Goal: Task Accomplishment & Management: Use online tool/utility

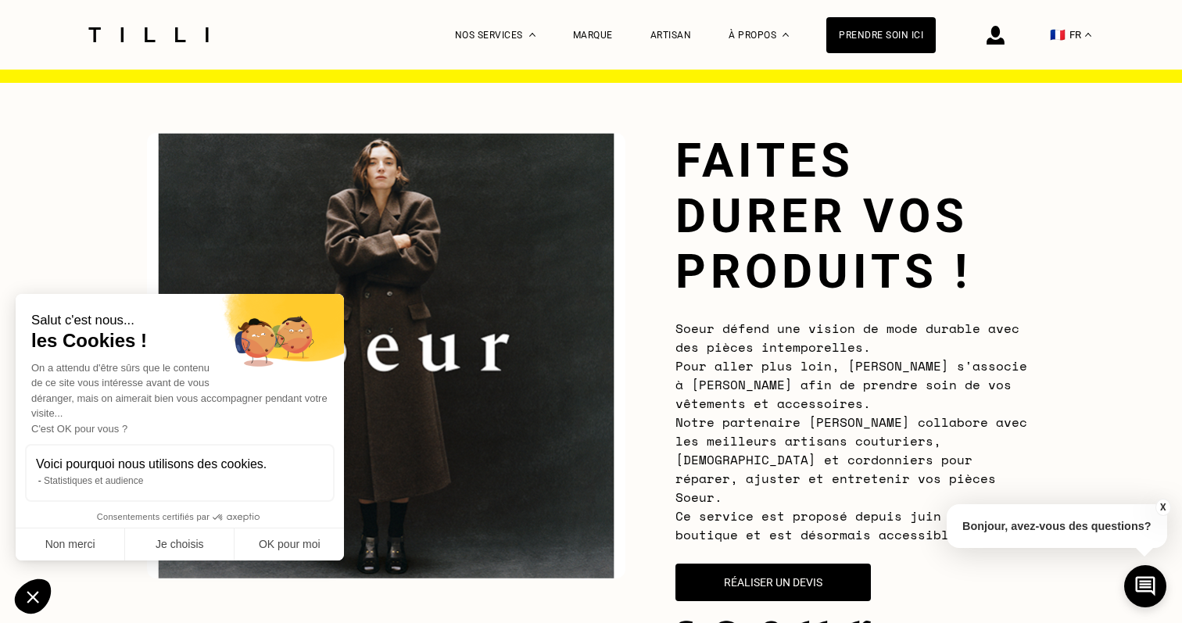
scroll to position [24, 0]
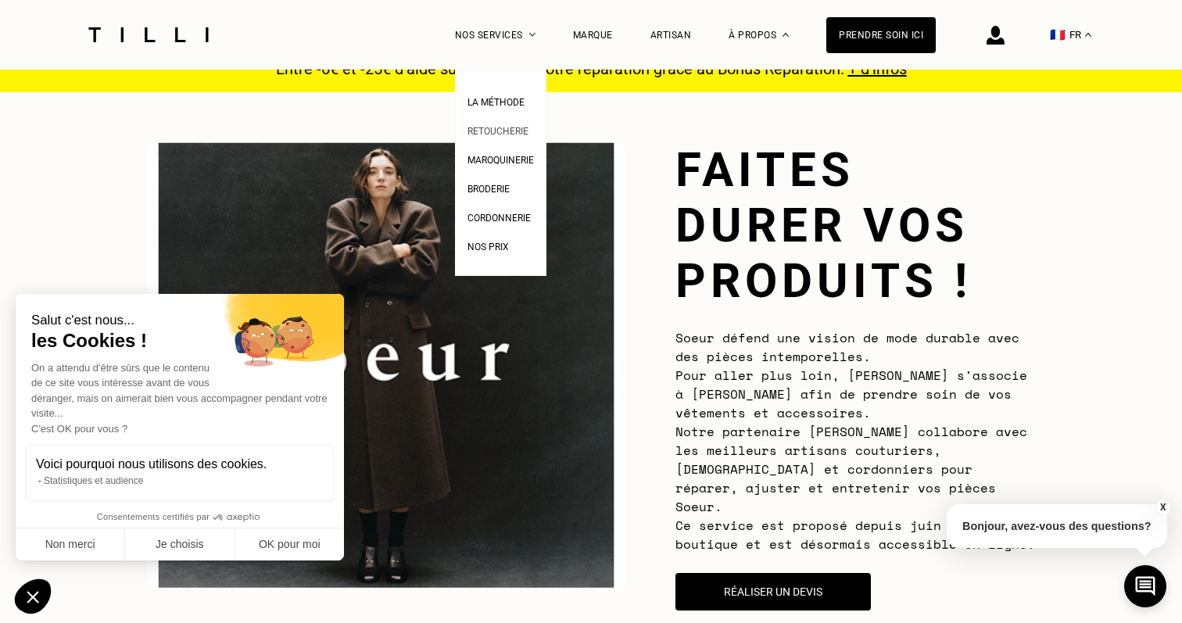
click at [500, 128] on span "Retoucherie" at bounding box center [498, 131] width 61 height 11
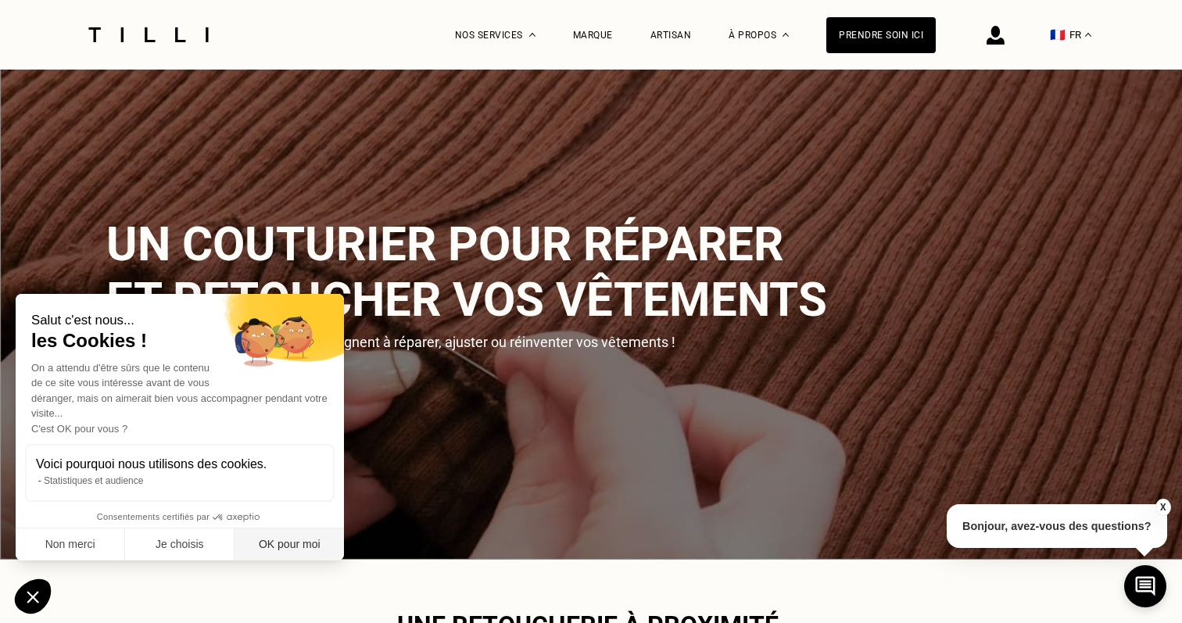
click at [272, 544] on button "OK pour moi" at bounding box center [289, 544] width 109 height 33
checkbox input "true"
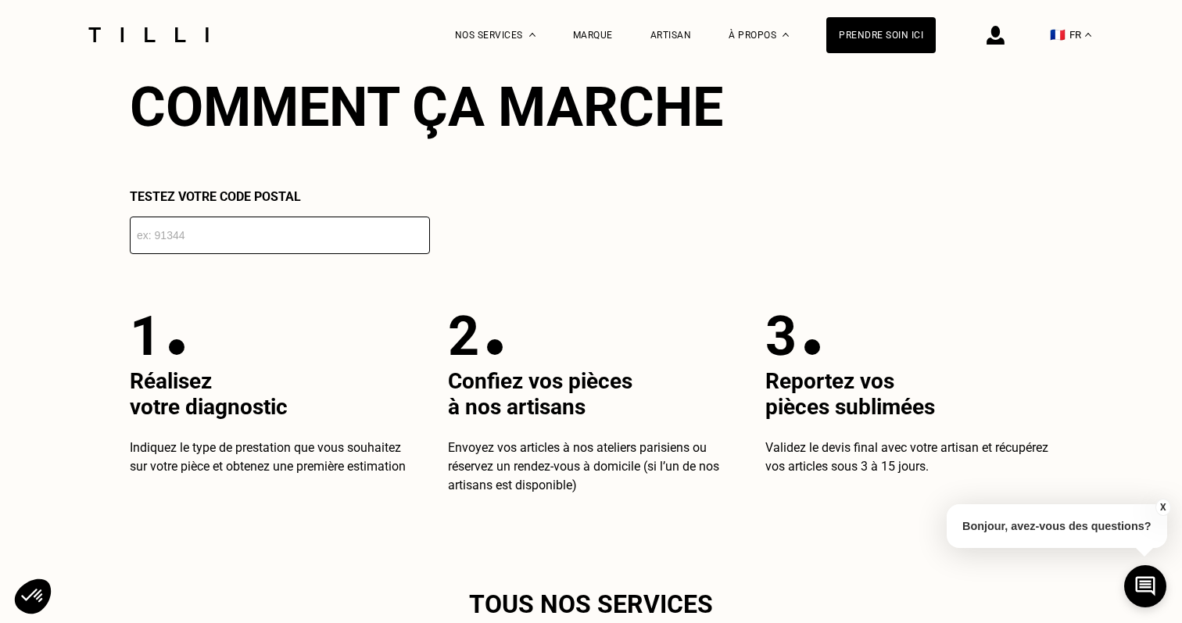
scroll to position [2803, 0]
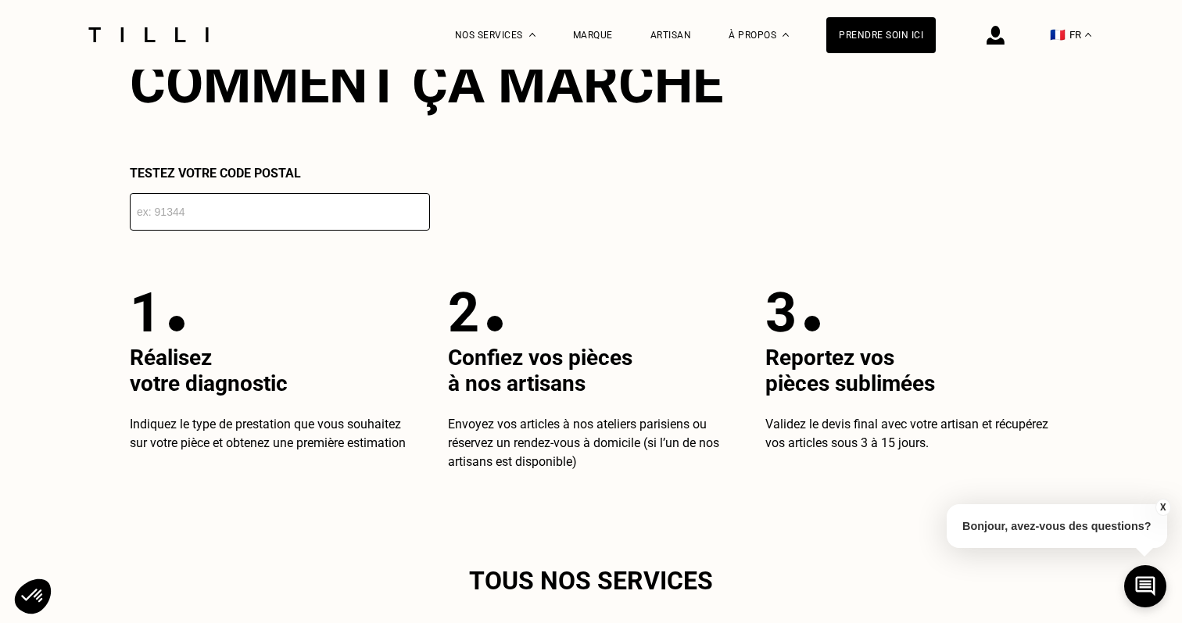
click at [174, 206] on input "number" at bounding box center [280, 212] width 300 height 38
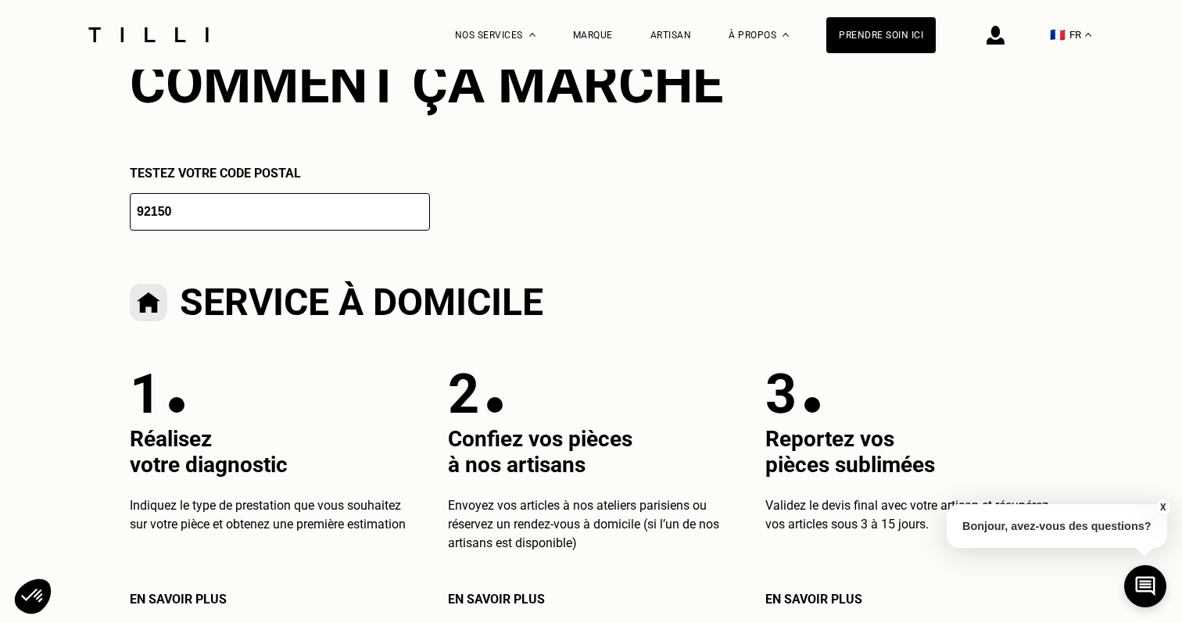
click at [489, 249] on div "Comment ça marche Testez votre code postal 92150 Service à domicile 1 Réalisez …" at bounding box center [591, 434] width 922 height 764
click at [337, 230] on input "92150" at bounding box center [280, 212] width 300 height 38
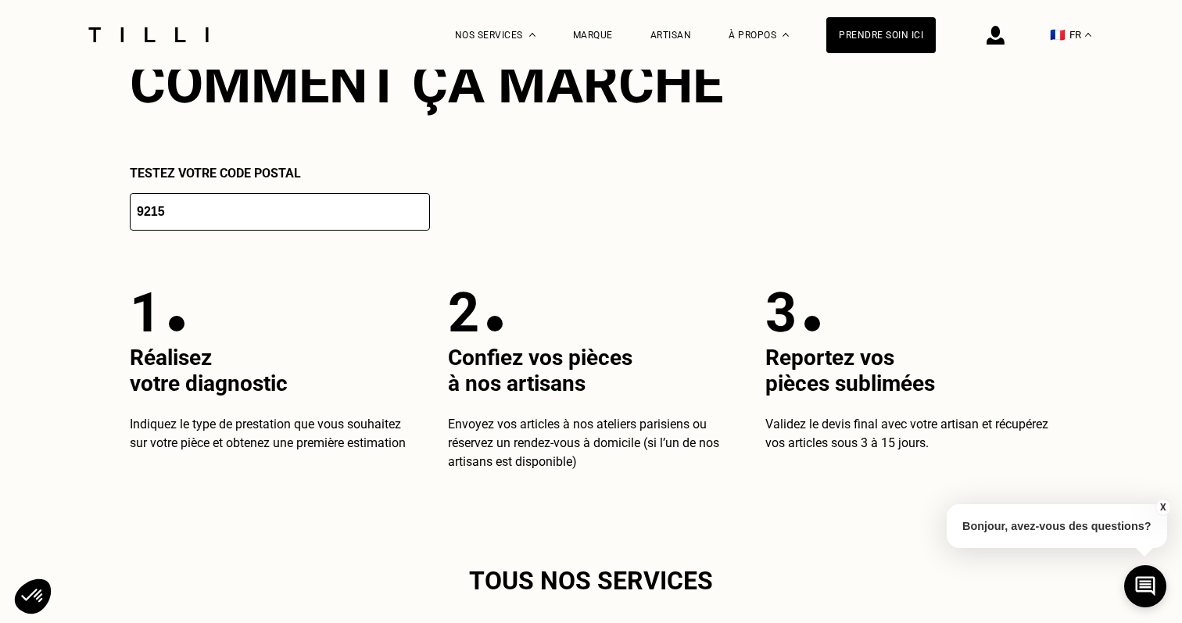
type input "92150"
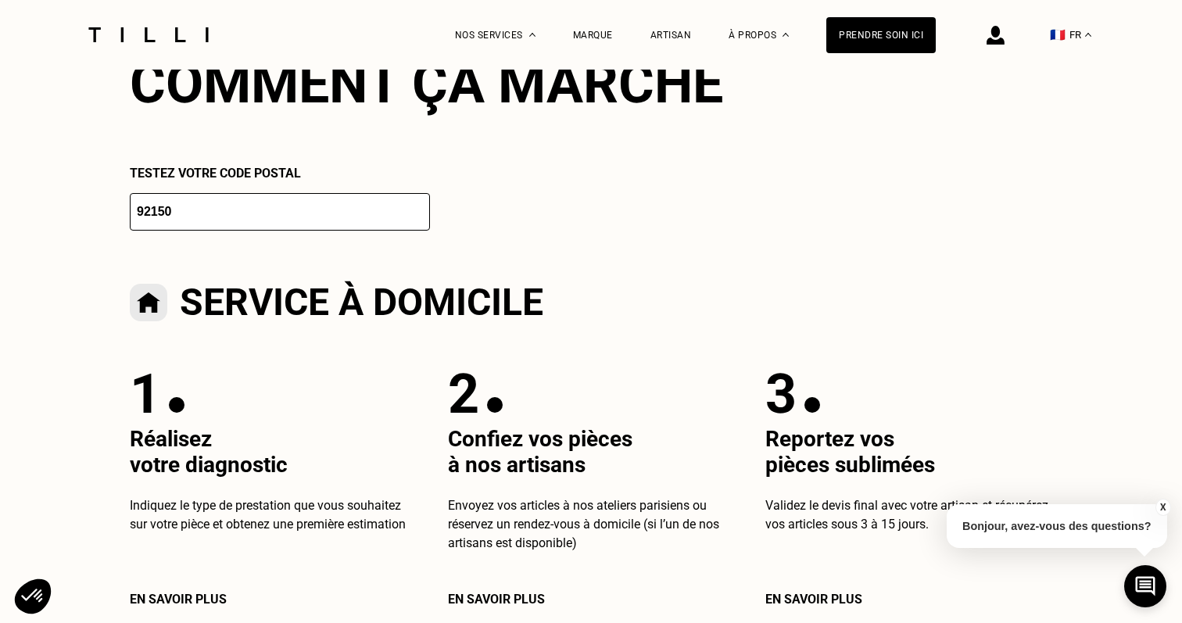
click at [475, 321] on h2 "Service à domicile" at bounding box center [362, 303] width 364 height 44
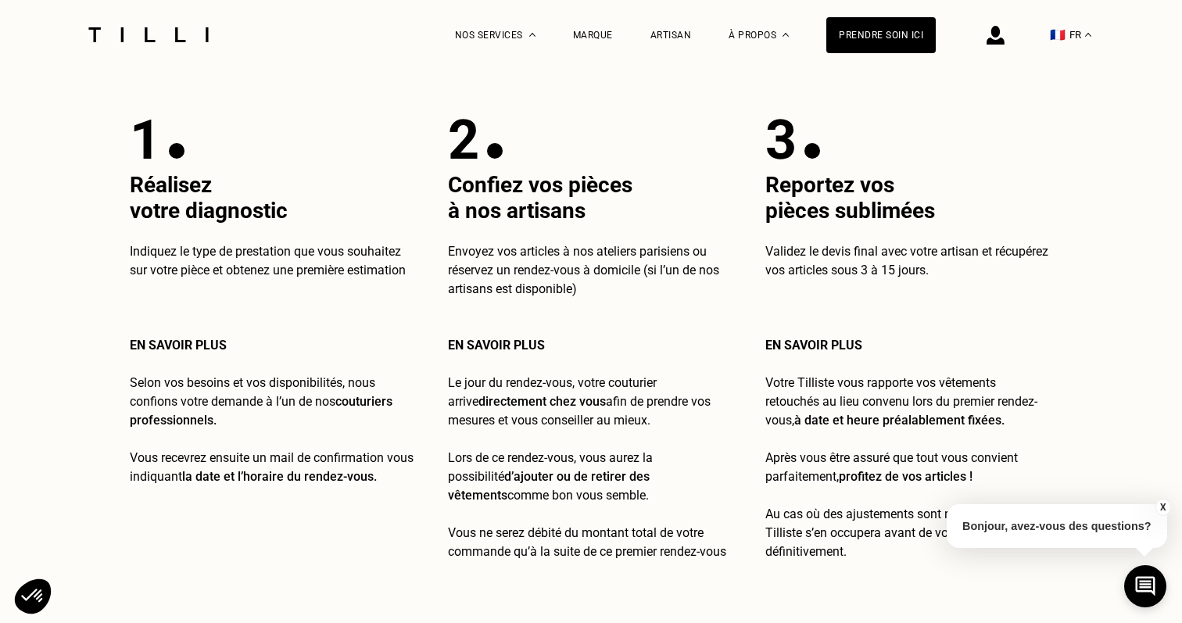
scroll to position [3059, 0]
